Goal: Browse casually: Explore the website without a specific task or goal

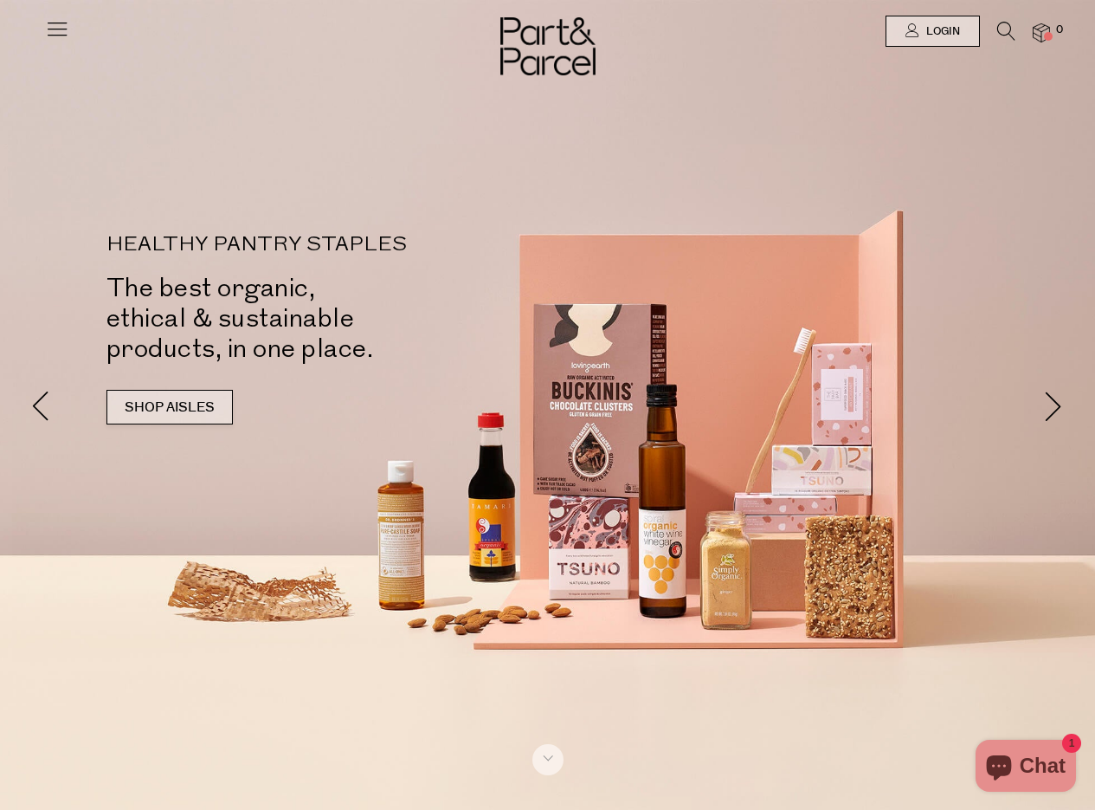
click at [193, 407] on link "SHOP AISLES" at bounding box center [170, 407] width 126 height 35
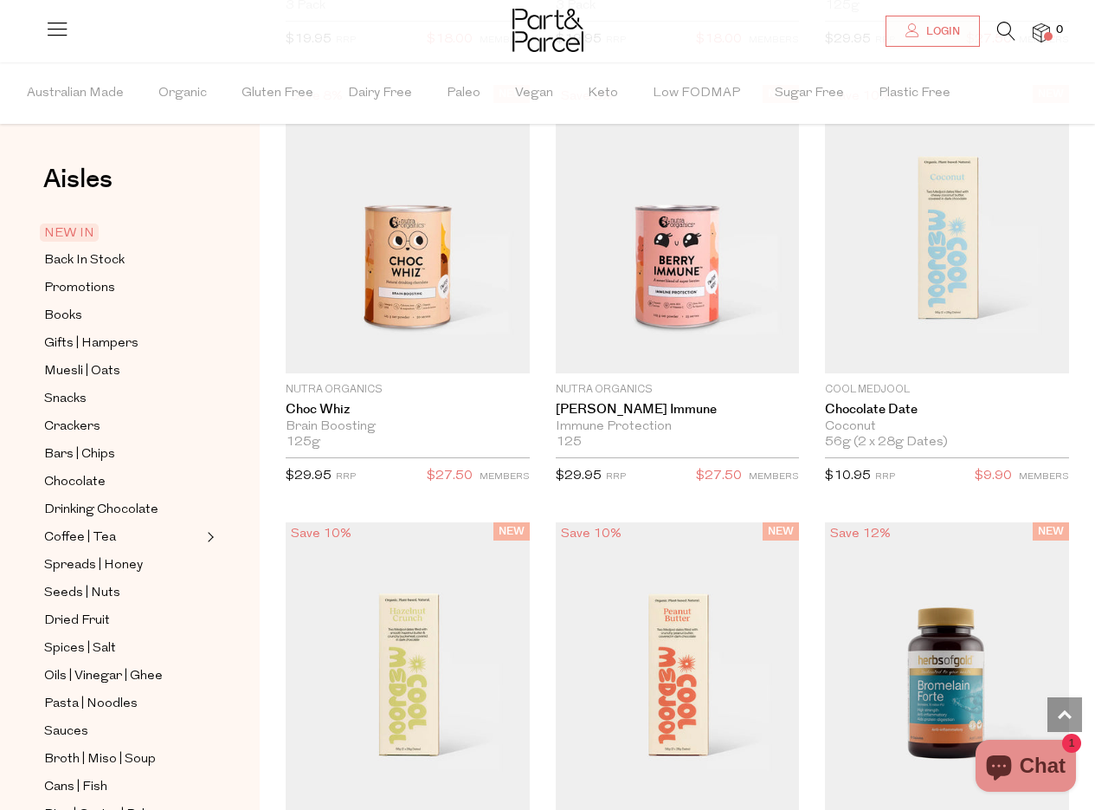
scroll to position [2058, 0]
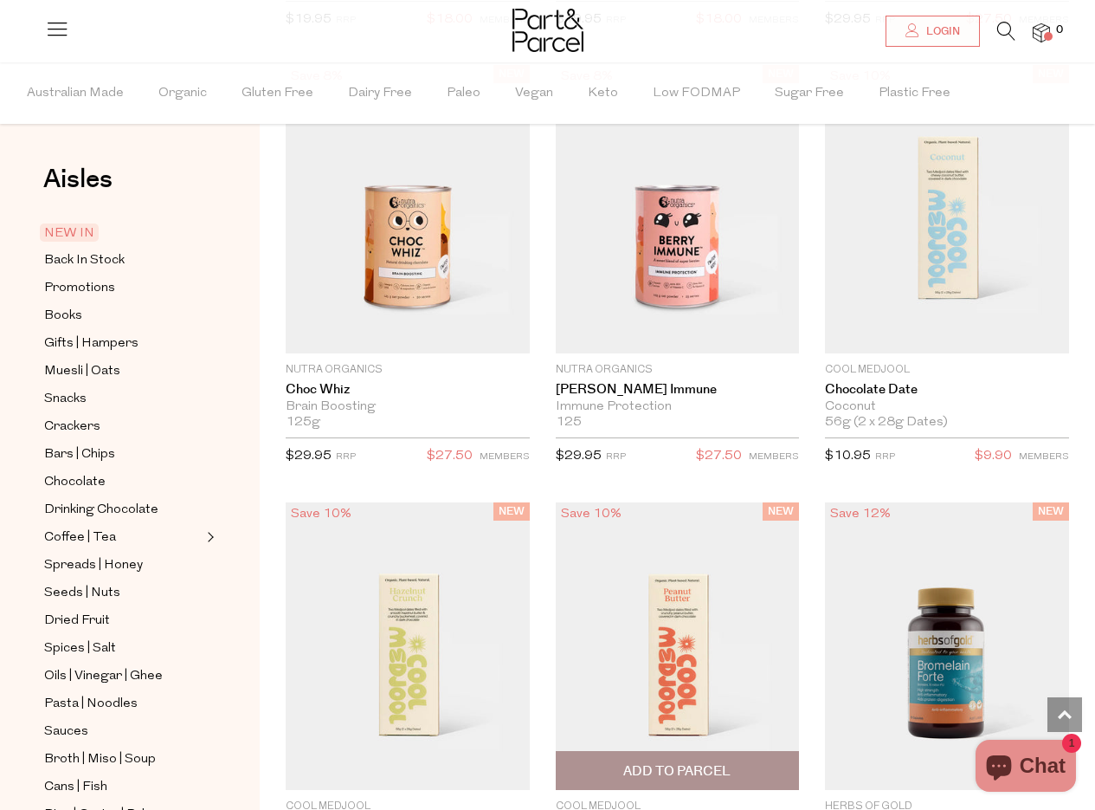
click at [559, 661] on img at bounding box center [678, 645] width 244 height 287
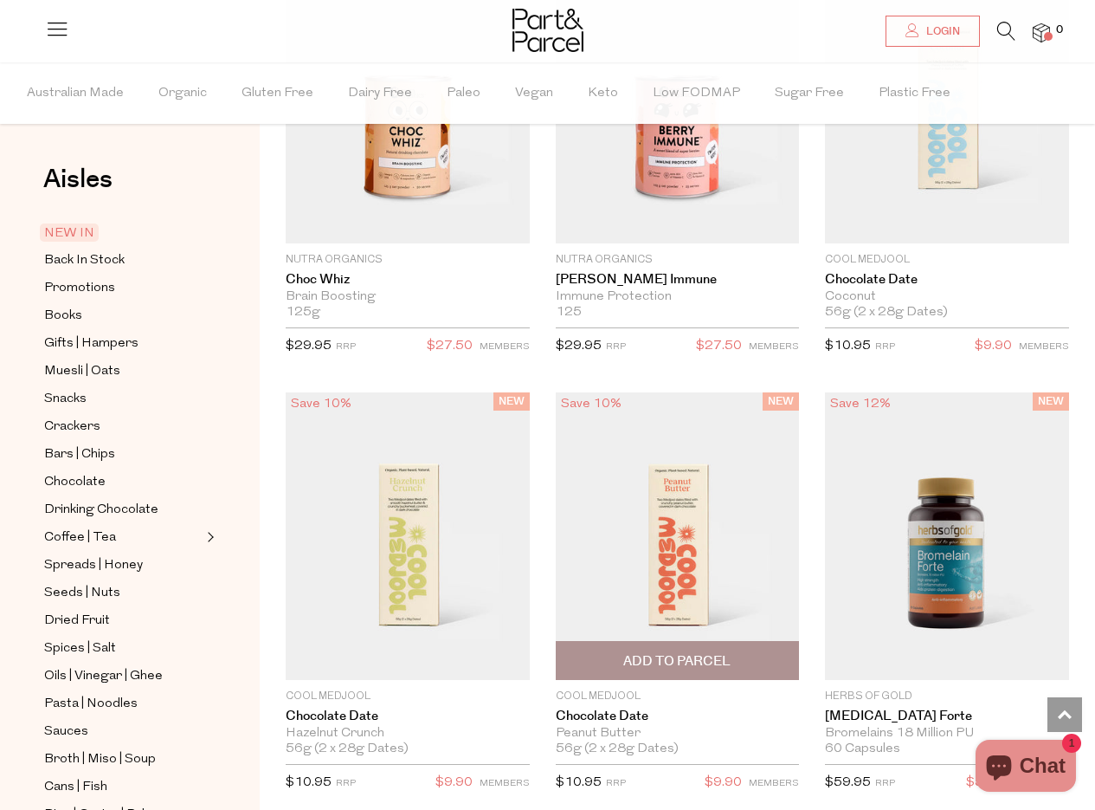
scroll to position [2209, 0]
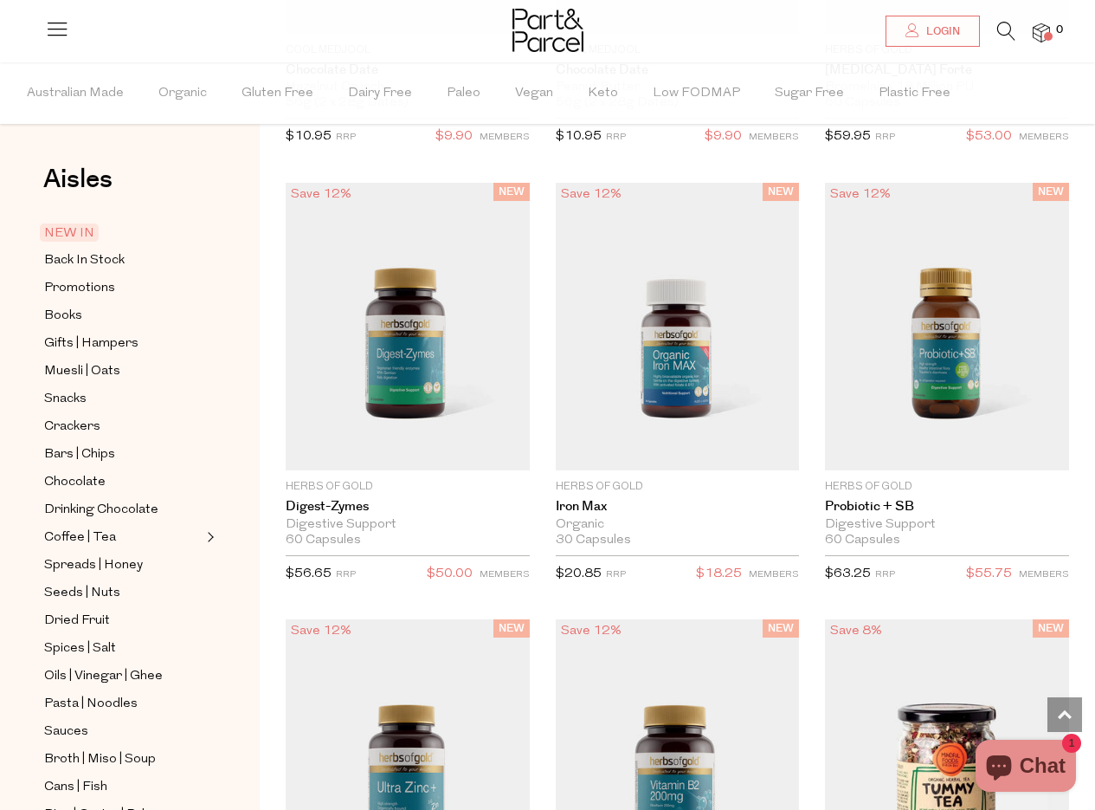
scroll to position [2840, 0]
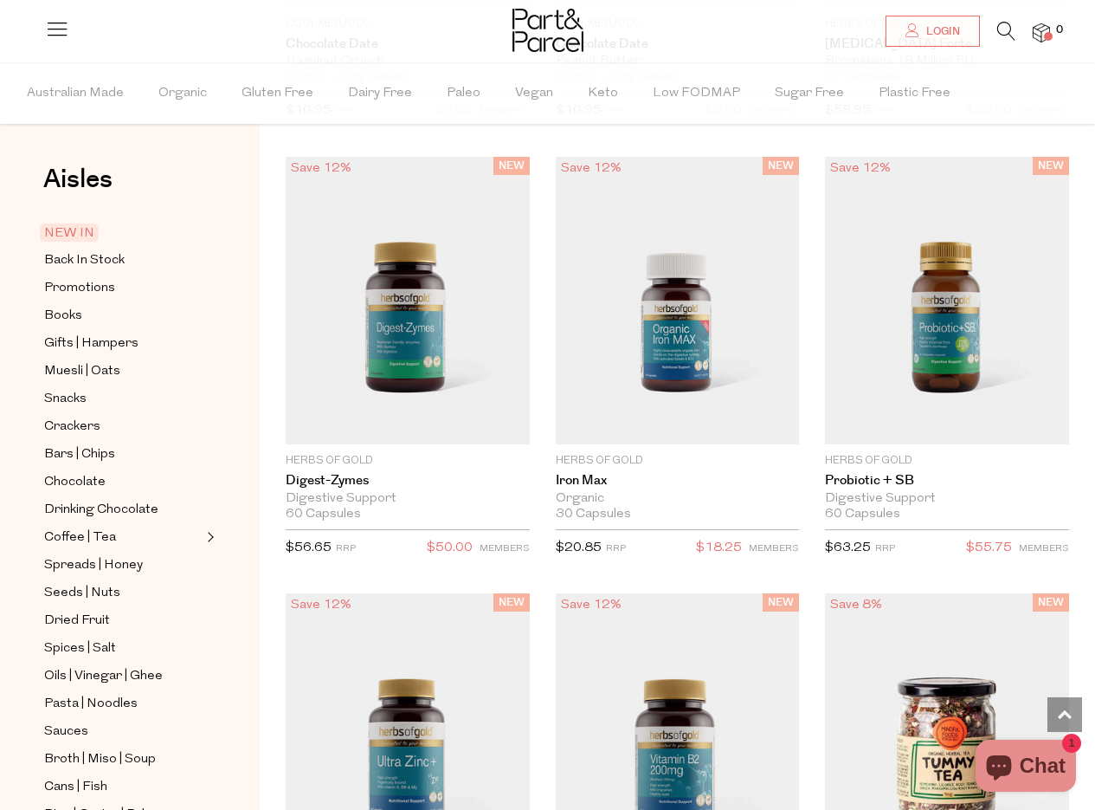
click at [603, 679] on img at bounding box center [678, 736] width 244 height 287
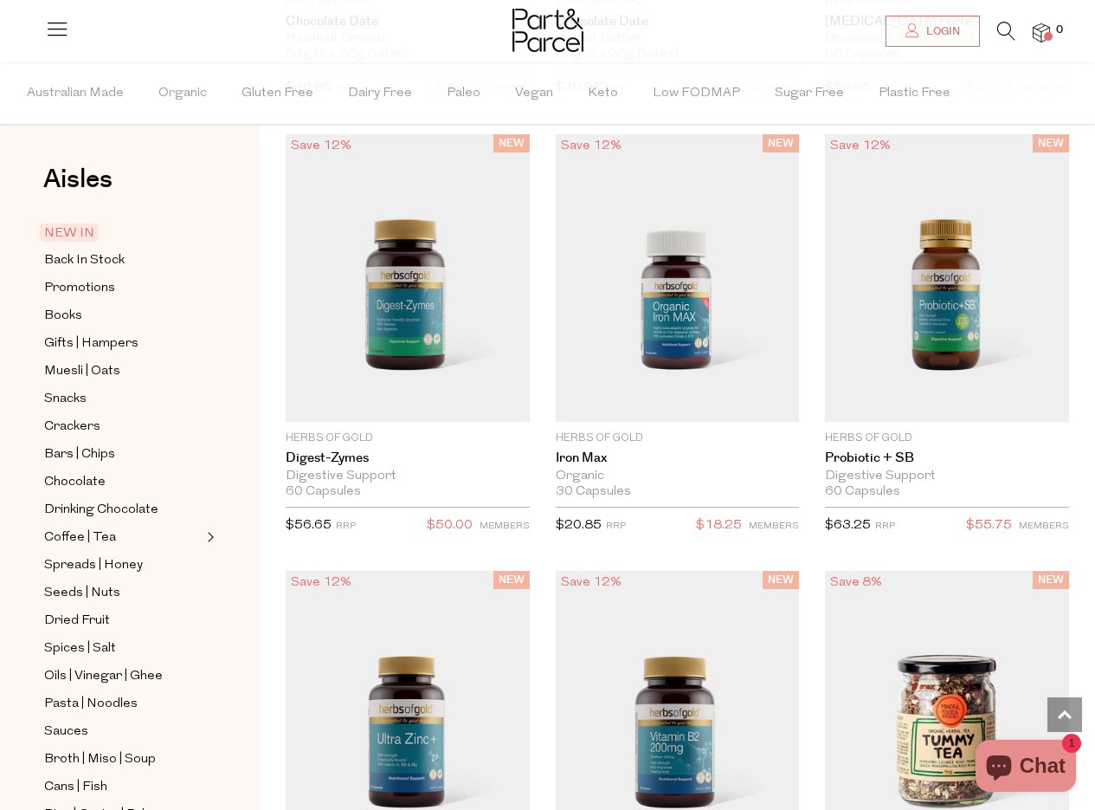
scroll to position [3110, 0]
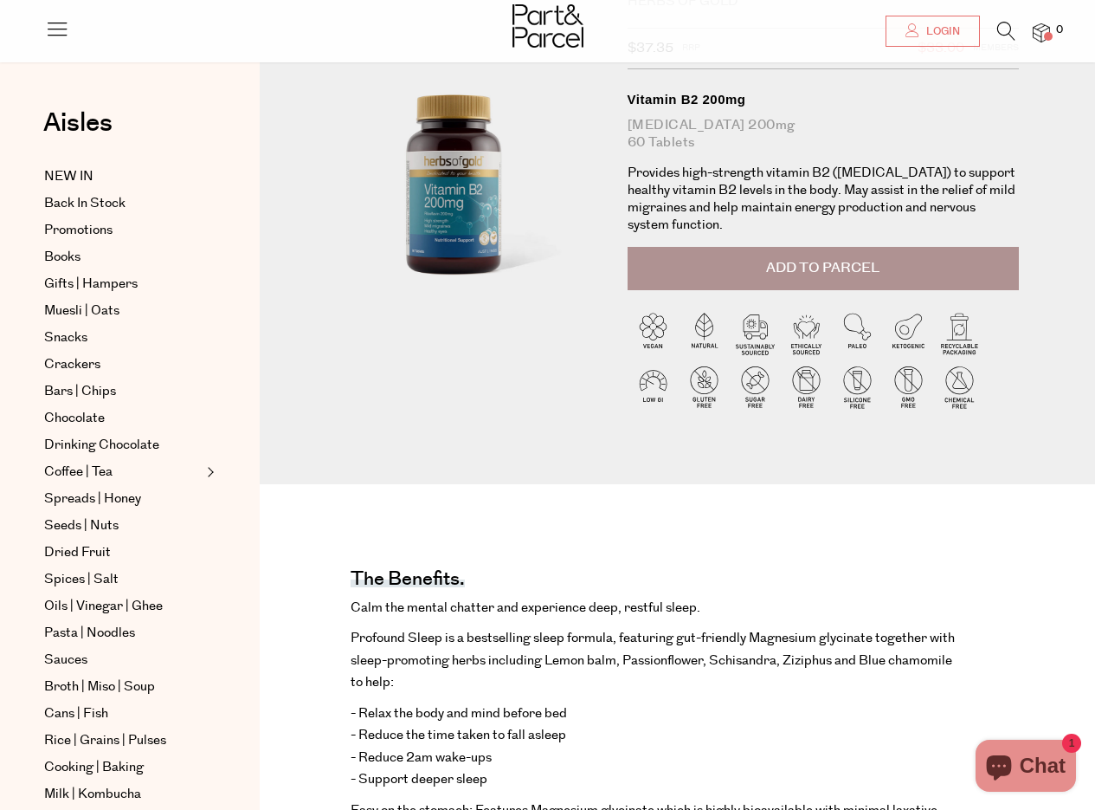
scroll to position [109, 0]
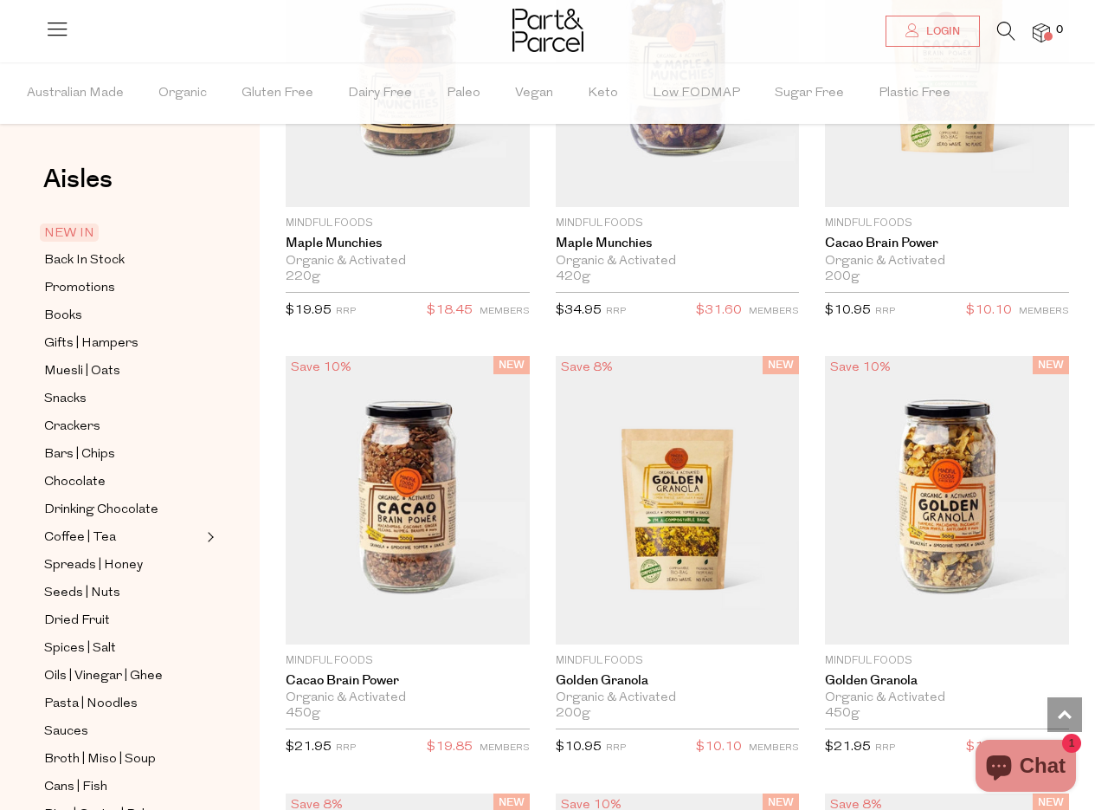
scroll to position [4429, 0]
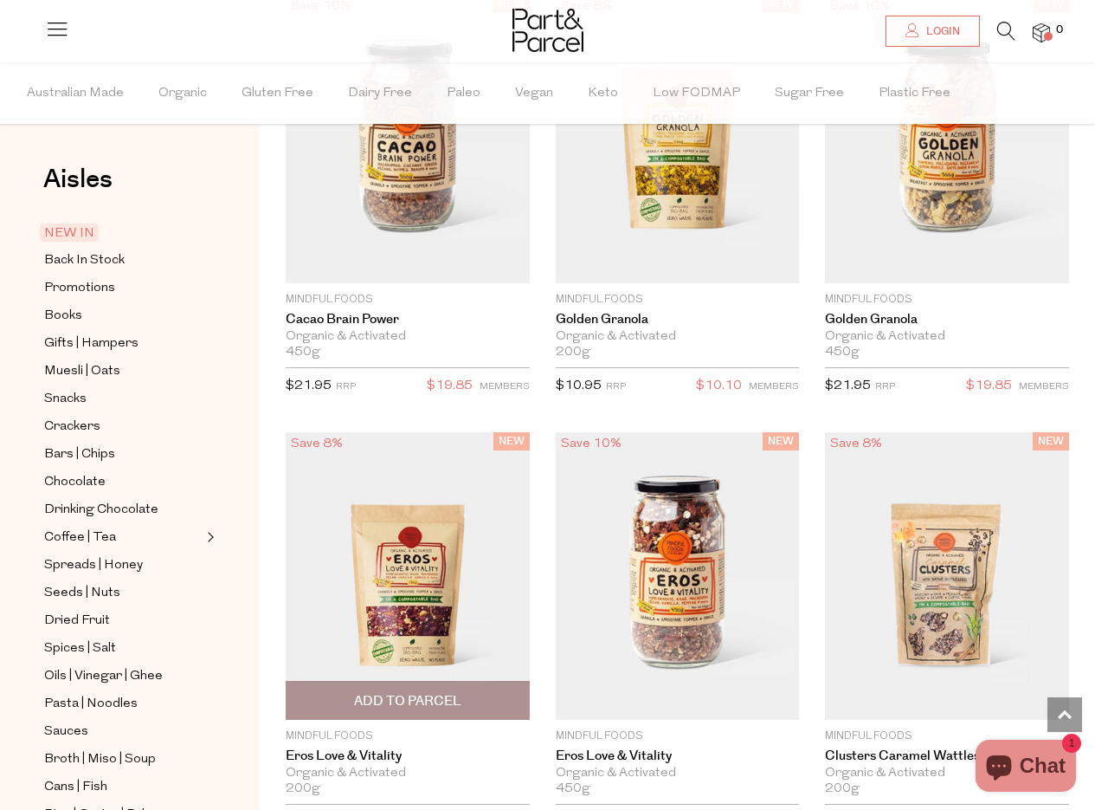
scroll to position [4769, 0]
